Goal: Transaction & Acquisition: Purchase product/service

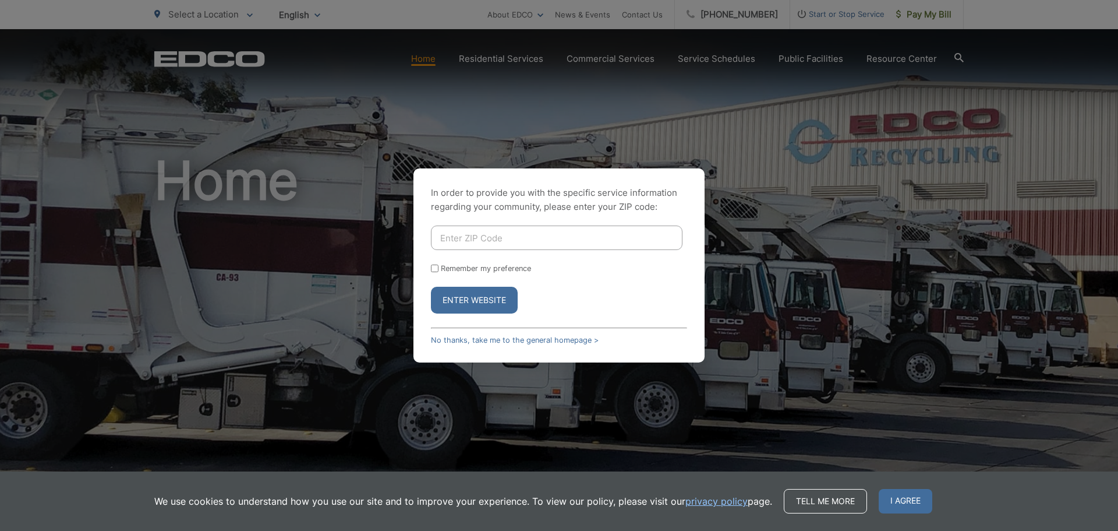
click at [490, 241] on input "Enter ZIP Code" at bounding box center [557, 237] width 252 height 24
type input "92019"
click at [439, 267] on div "Remember my preference" at bounding box center [559, 268] width 256 height 9
click at [437, 269] on input "Remember my preference" at bounding box center [435, 268] width 8 height 8
checkbox input "true"
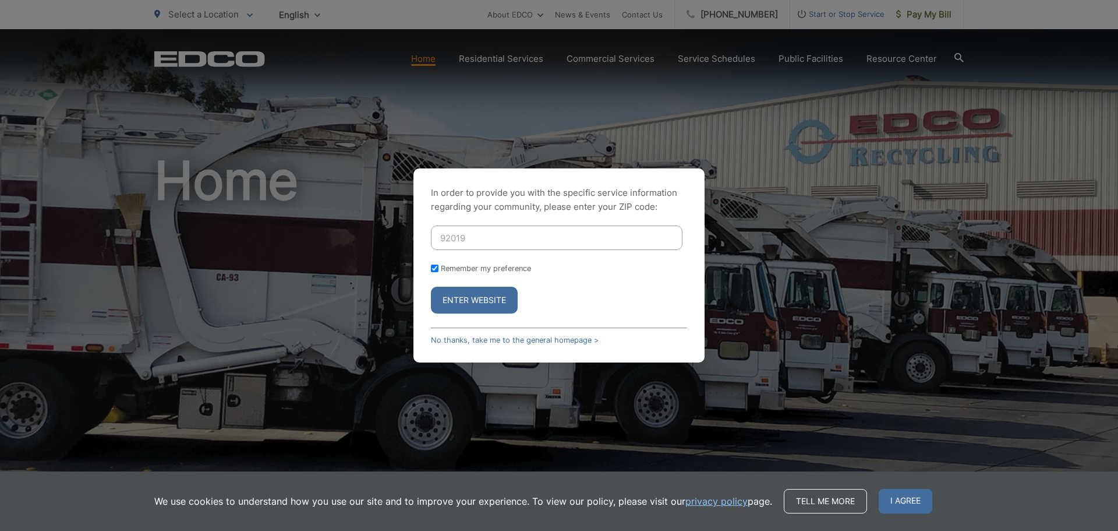
click at [446, 296] on button "Enter Website" at bounding box center [474, 300] width 87 height 27
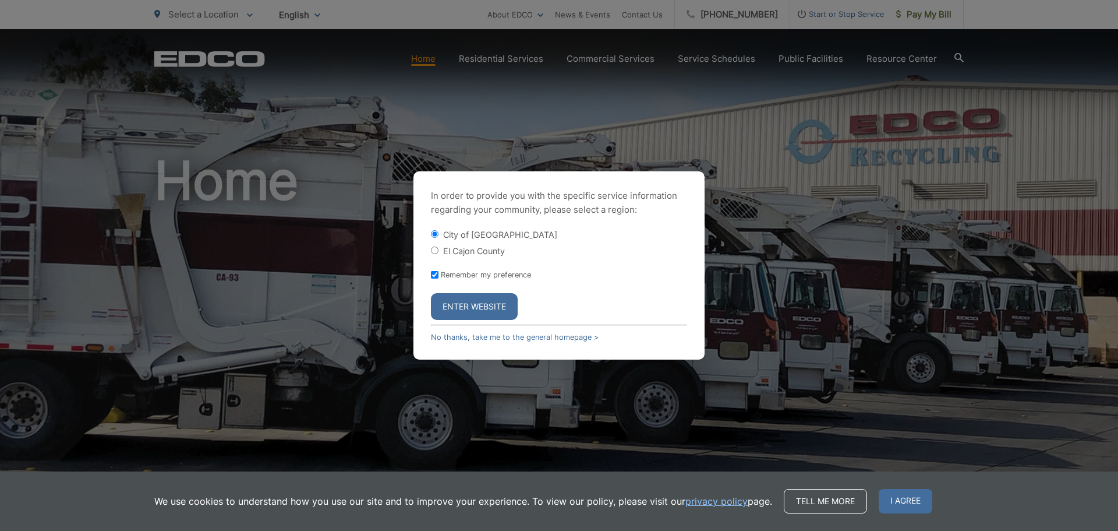
click at [499, 308] on button "Enter Website" at bounding box center [474, 306] width 87 height 27
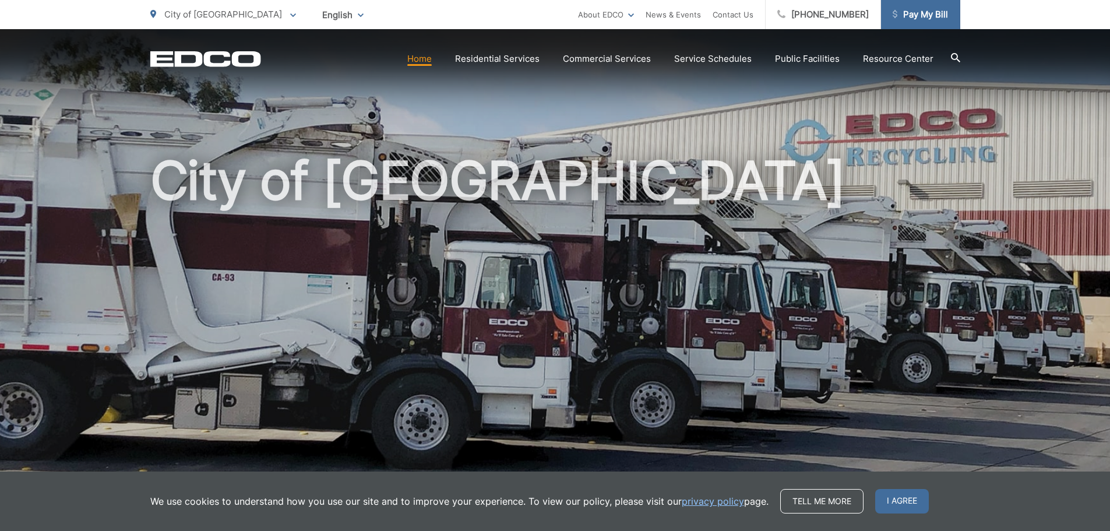
click at [915, 13] on span "Pay My Bill" at bounding box center [919, 15] width 55 height 14
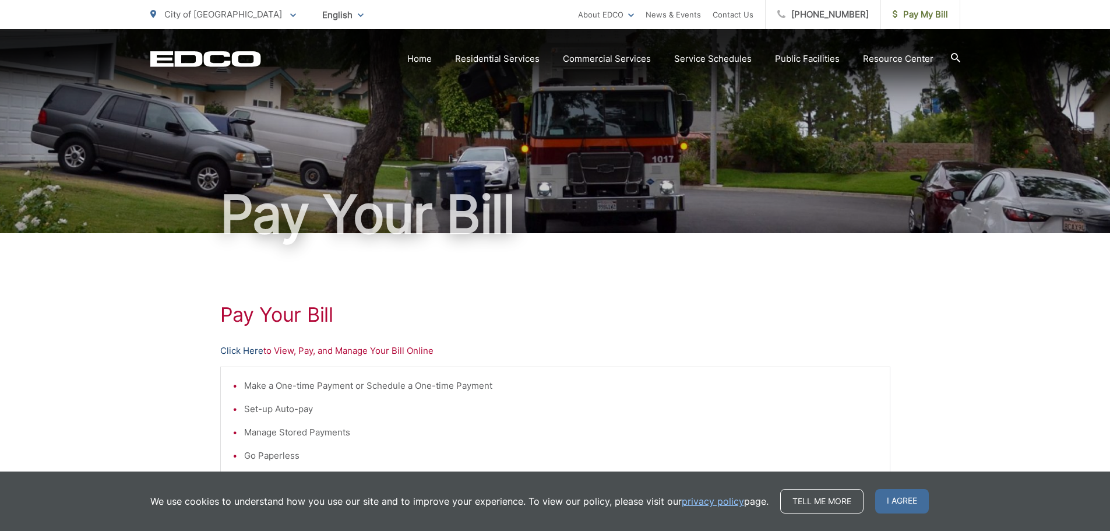
click at [236, 348] on link "Click Here" at bounding box center [241, 351] width 43 height 14
